Goal: Browse casually

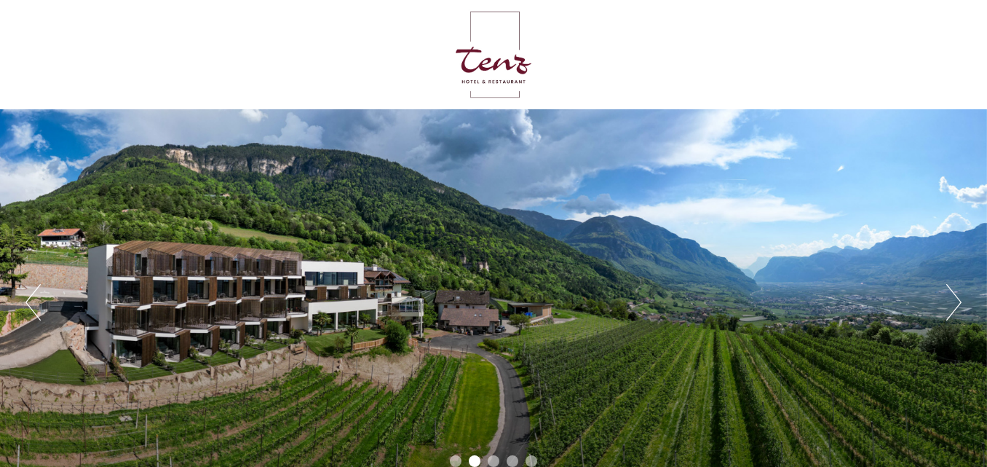
click at [959, 298] on button "Next" at bounding box center [953, 302] width 15 height 36
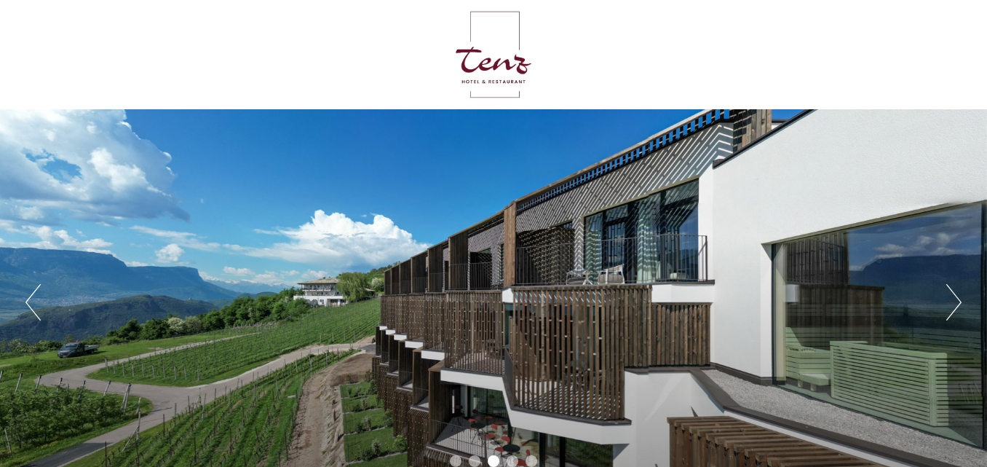
click at [959, 298] on button "Next" at bounding box center [953, 302] width 15 height 36
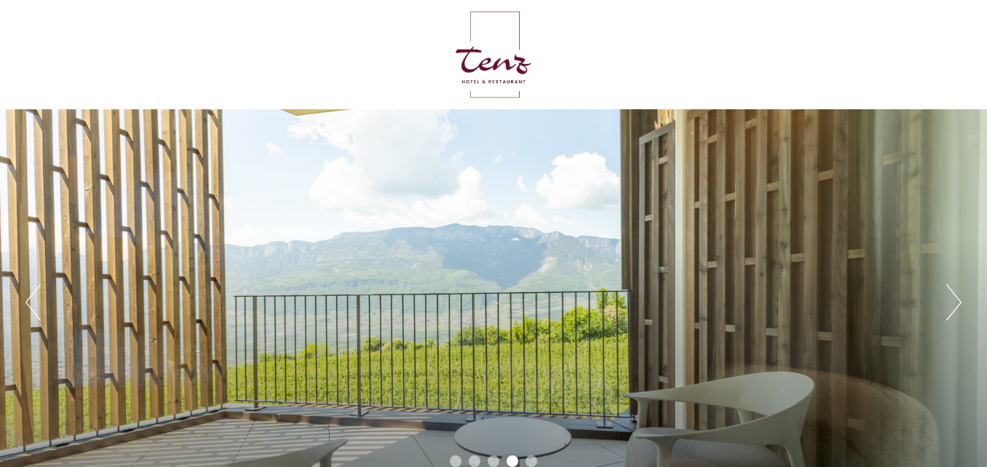
click at [959, 298] on button "Next" at bounding box center [953, 302] width 15 height 36
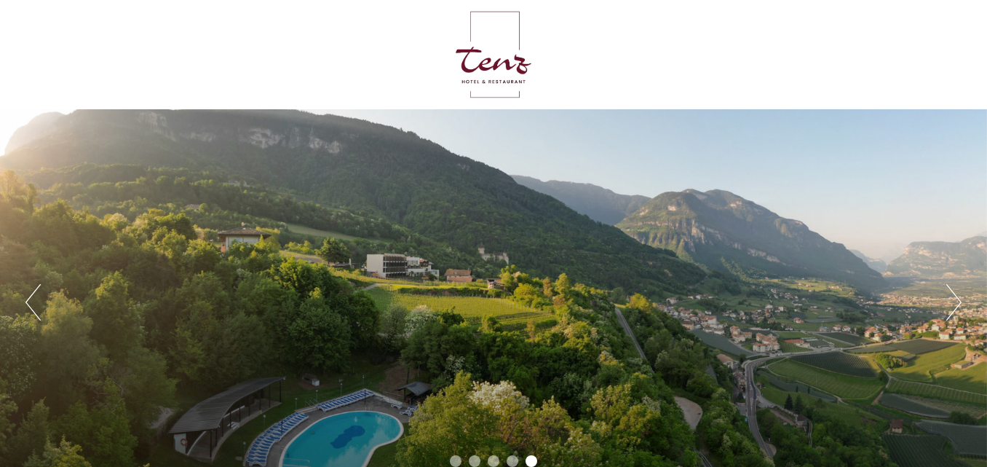
click at [959, 298] on button "Next" at bounding box center [953, 302] width 15 height 36
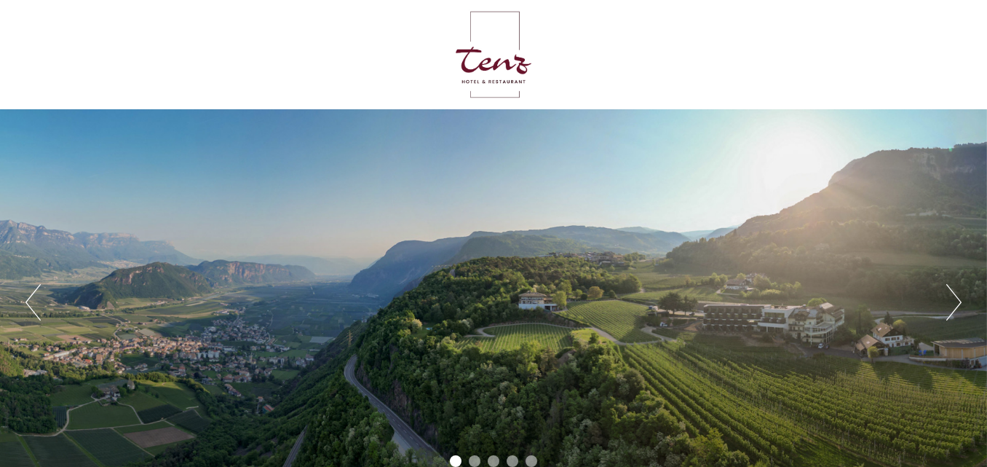
click at [959, 298] on button "Next" at bounding box center [953, 302] width 15 height 36
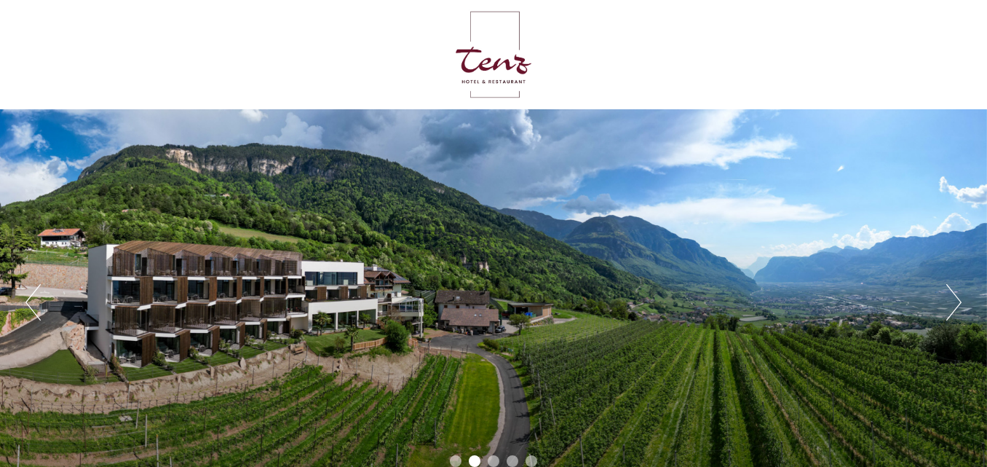
click at [959, 298] on button "Next" at bounding box center [953, 302] width 15 height 36
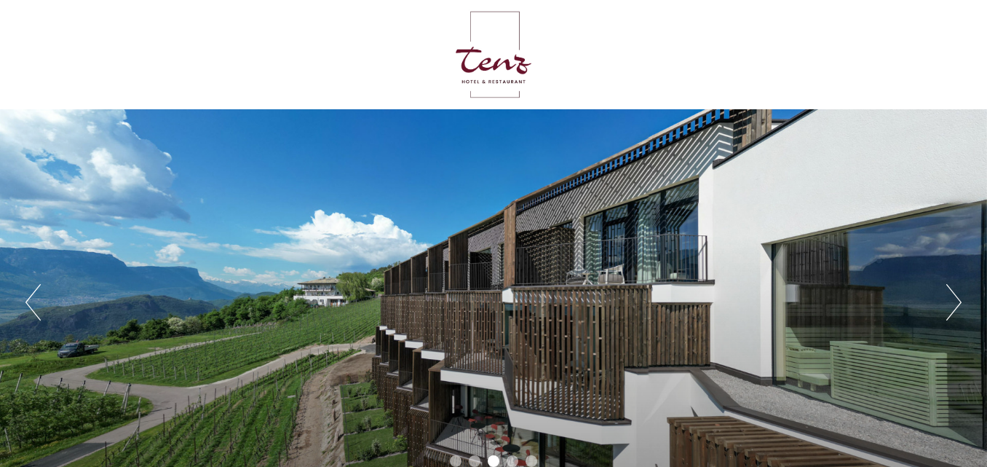
click at [959, 298] on button "Next" at bounding box center [953, 302] width 15 height 36
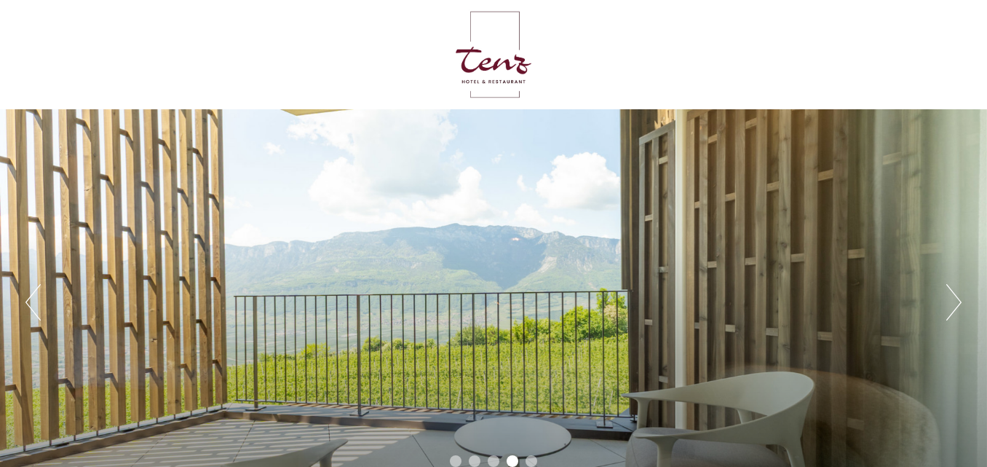
click at [959, 298] on button "Next" at bounding box center [953, 302] width 15 height 36
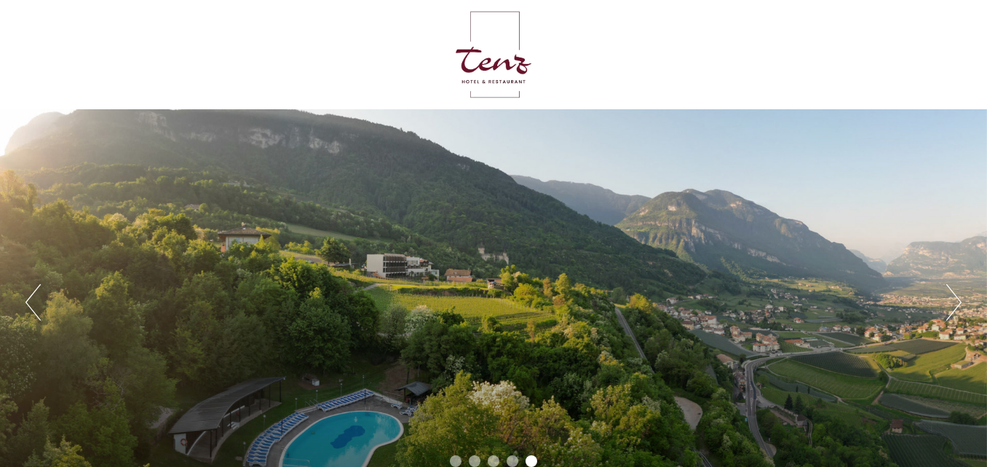
click at [959, 298] on button "Next" at bounding box center [953, 302] width 15 height 36
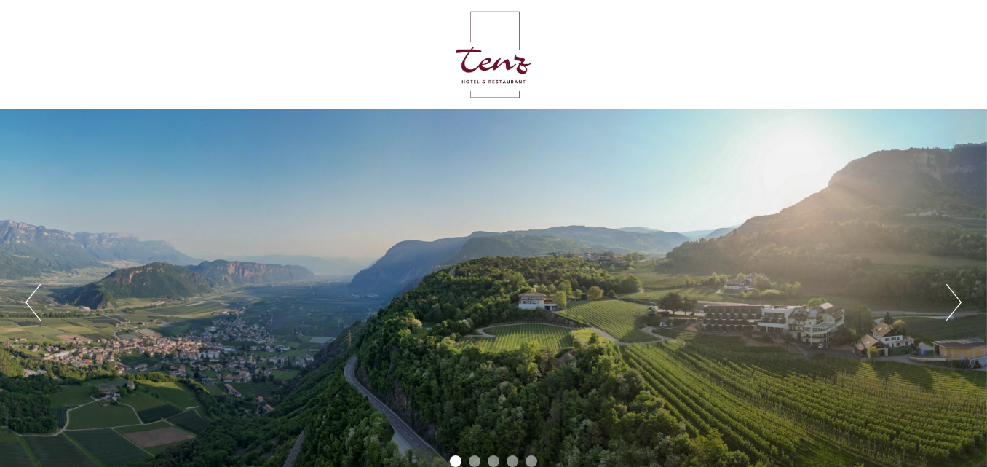
click at [959, 298] on button "Next" at bounding box center [953, 302] width 15 height 36
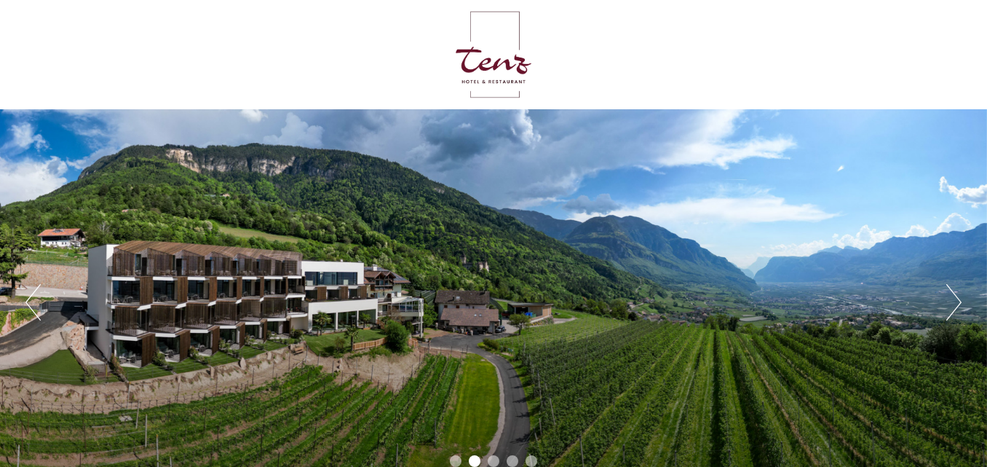
click at [959, 298] on button "Next" at bounding box center [953, 302] width 15 height 36
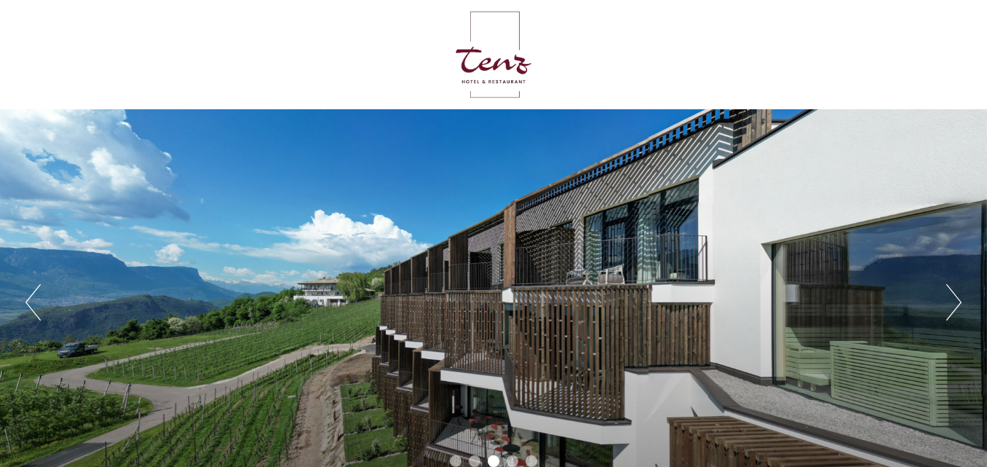
click at [959, 298] on button "Next" at bounding box center [953, 302] width 15 height 36
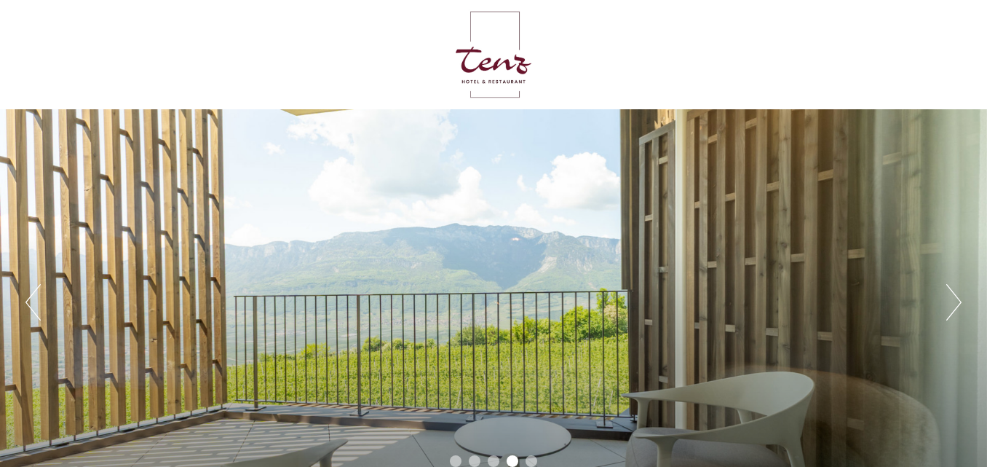
click at [959, 298] on button "Next" at bounding box center [953, 302] width 15 height 36
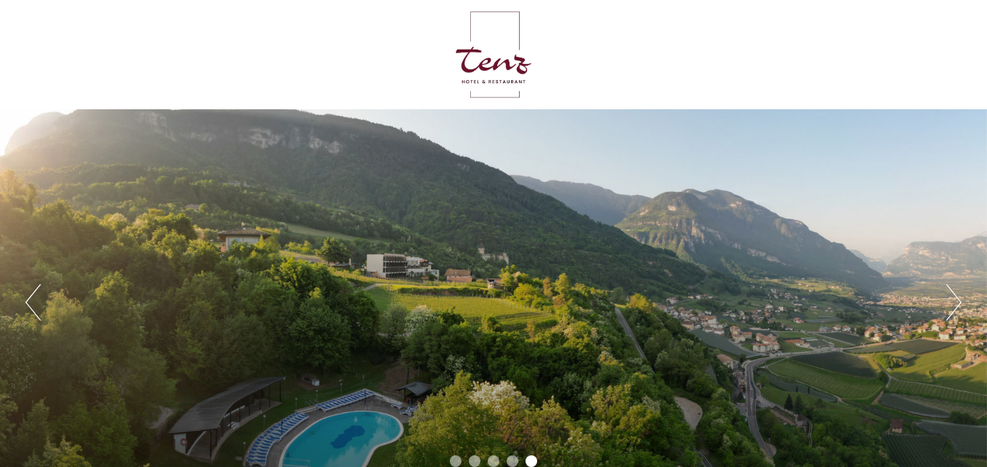
click at [959, 298] on button "Next" at bounding box center [953, 302] width 15 height 36
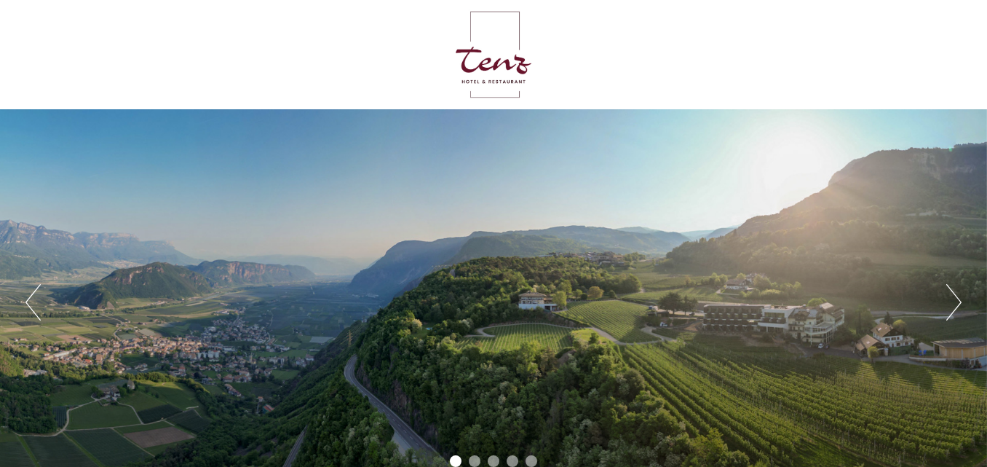
click at [959, 298] on button "Next" at bounding box center [953, 302] width 15 height 36
